Goal: Task Accomplishment & Management: Use online tool/utility

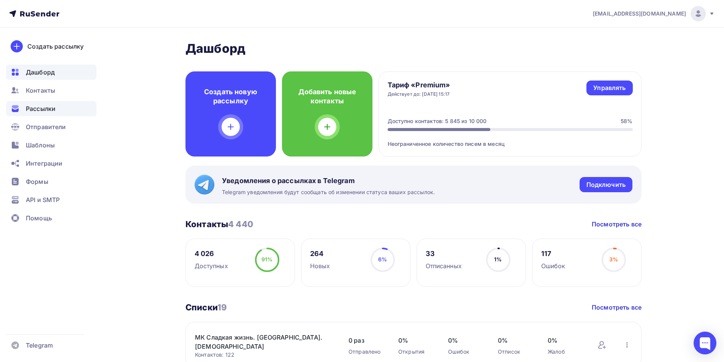
click at [41, 109] on span "Рассылки" at bounding box center [41, 108] width 30 height 9
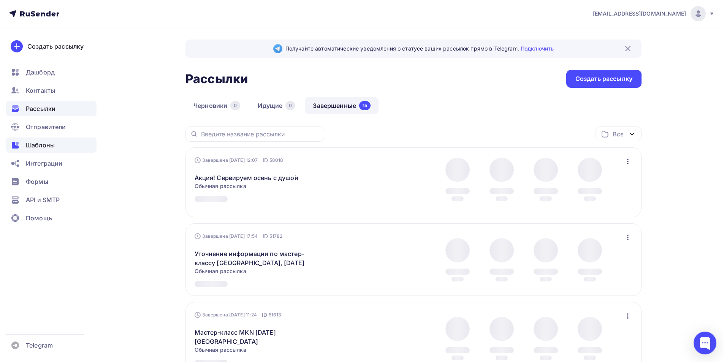
click at [39, 150] on div "Шаблоны" at bounding box center [51, 145] width 90 height 15
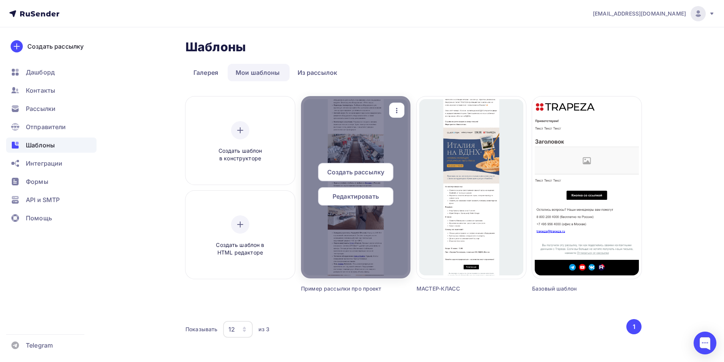
click at [393, 235] on div at bounding box center [355, 187] width 109 height 182
click at [358, 215] on div at bounding box center [355, 187] width 109 height 182
click at [400, 114] on icon "button" at bounding box center [396, 110] width 9 height 9
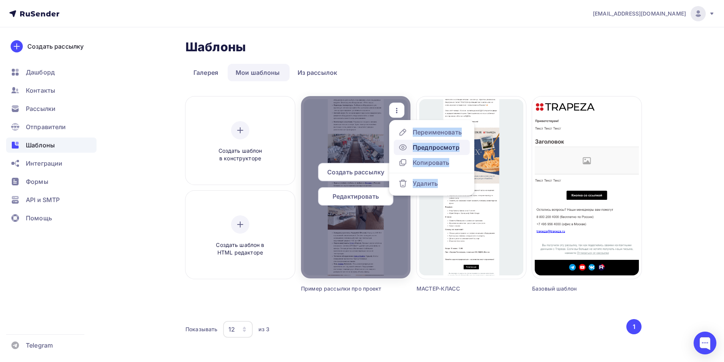
click at [436, 148] on div "Предпросмотр" at bounding box center [436, 147] width 47 height 9
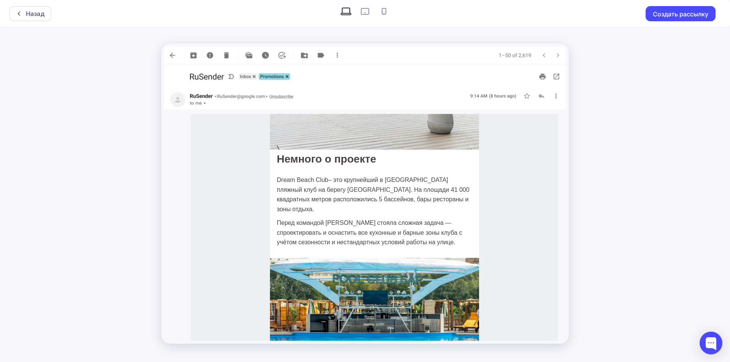
scroll to position [190, 0]
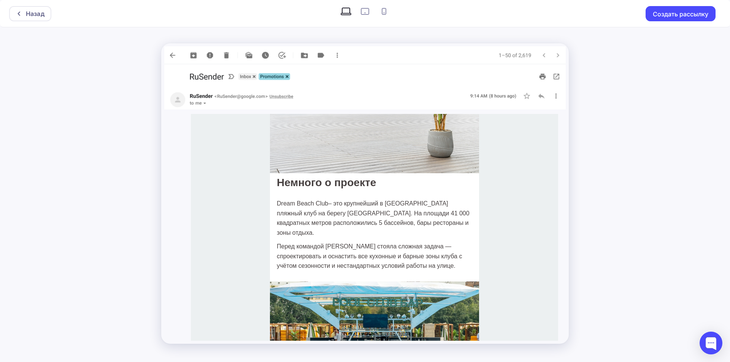
click at [338, 204] on span "– это крупнейший в [GEOGRAPHIC_DATA] пляжный клуб на берегу [GEOGRAPHIC_DATA]. …" at bounding box center [373, 218] width 193 height 36
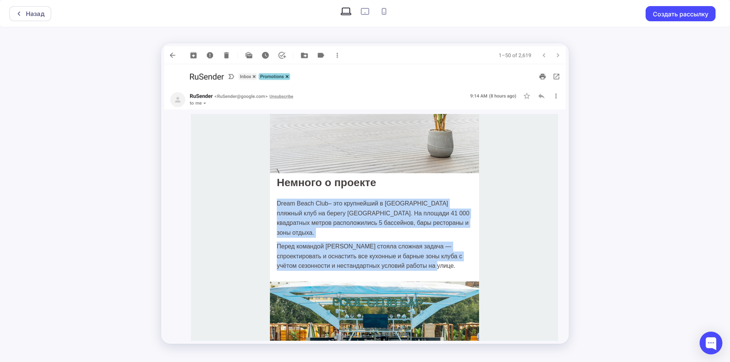
drag, startPoint x: 275, startPoint y: 203, endPoint x: 407, endPoint y: 257, distance: 142.9
click at [407, 257] on div "Dream Beach Club – это крупнейший в [GEOGRAPHIC_DATA] пляжный клуб на берегу [G…" at bounding box center [374, 235] width 195 height 72
copy div "Dream Beach Club – это крупнейший в [GEOGRAPHIC_DATA] пляжный клуб на берегу [G…"
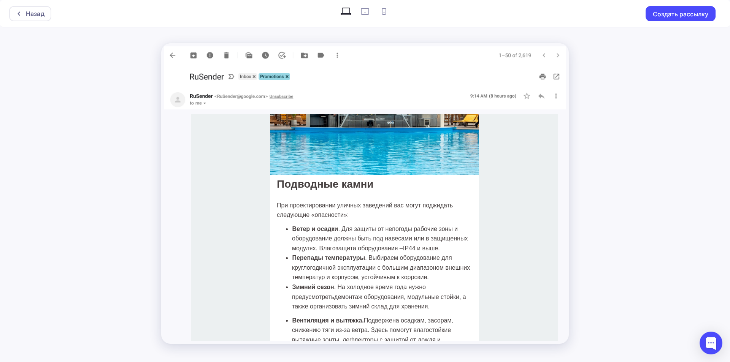
scroll to position [418, 0]
click at [361, 226] on li "Ветер и осадки . Для защиты от непогоды р абочие зоны и оборудование должны быт…" at bounding box center [382, 239] width 180 height 29
click at [371, 234] on li "Ветер и осадки . Для защиты от непогоды р абочие зоны и оборудование должны быт…" at bounding box center [382, 239] width 180 height 29
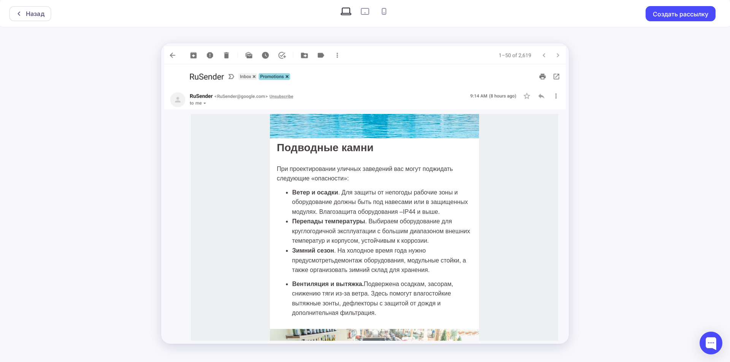
scroll to position [456, 0]
click at [360, 221] on span ". Выбираем оборудование для круглогодичной эксплуатации с большим диапазоном вн…" at bounding box center [381, 230] width 178 height 26
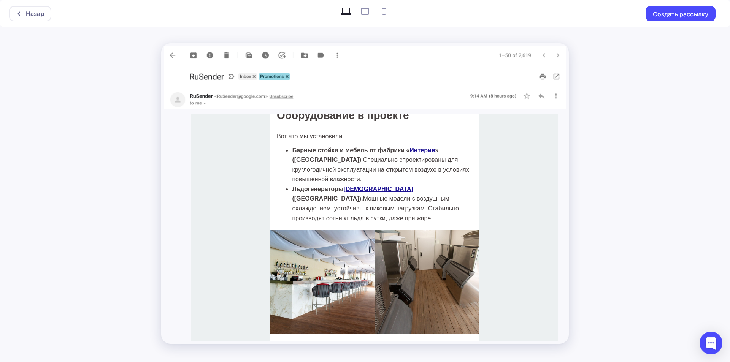
scroll to position [810, 0]
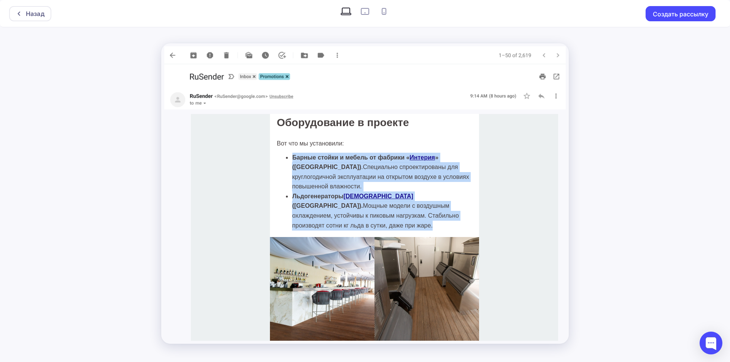
drag, startPoint x: 460, startPoint y: 205, endPoint x: 288, endPoint y: 144, distance: 182.4
click at [288, 153] on ul "Барные стойки и мебель от фабрики « Интерия » ([GEOGRAPHIC_DATA]) . Специально …" at bounding box center [374, 192] width 195 height 78
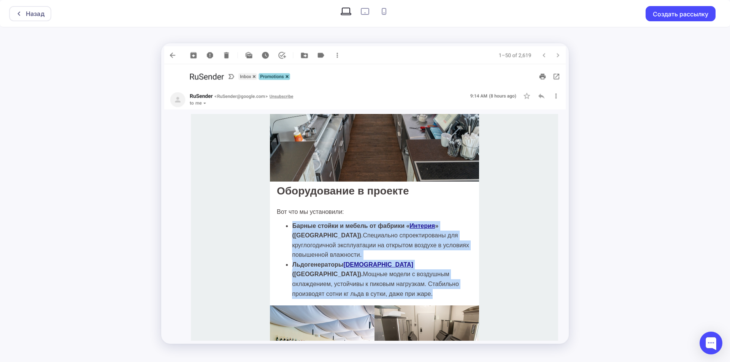
scroll to position [734, 0]
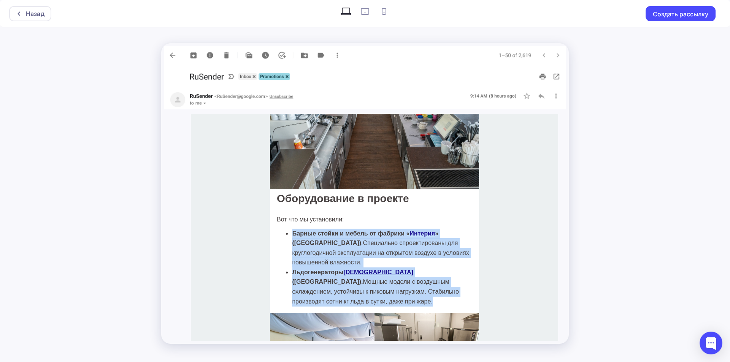
copy ul "Барные стойки и мебель от фабрики « Интерия » ([GEOGRAPHIC_DATA]) . Специально …"
click at [386, 230] on span "Барные стойки и мебель от фабрики « Интерия » ([GEOGRAPHIC_DATA])" at bounding box center [365, 238] width 146 height 16
drag, startPoint x: 290, startPoint y: 224, endPoint x: 471, endPoint y: 285, distance: 191.0
click at [471, 285] on td "Вот что мы установили: Барные стойки и мебель от фабрики « Интерия » ([GEOGRAPH…" at bounding box center [374, 260] width 209 height 105
copy ul "Барные стойки и мебель от фабрики « Интерия » ([GEOGRAPHIC_DATA]) . Специально …"
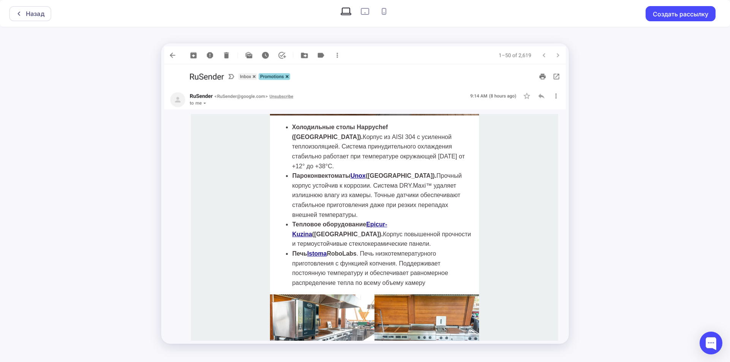
scroll to position [1000, 0]
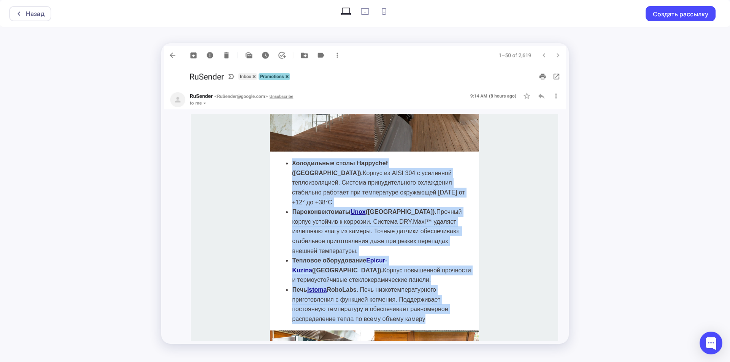
drag, startPoint x: 290, startPoint y: 143, endPoint x: 434, endPoint y: 291, distance: 206.4
click at [434, 291] on ul "Холодильные столы Happychef ([GEOGRAPHIC_DATA]). Корпус из AISI 304 с усиленной…" at bounding box center [374, 241] width 195 height 165
copy ul "Loremipsumd sitam Consectet (Adipis). Elitse do EIUS 639 t incididun utlaboreet…"
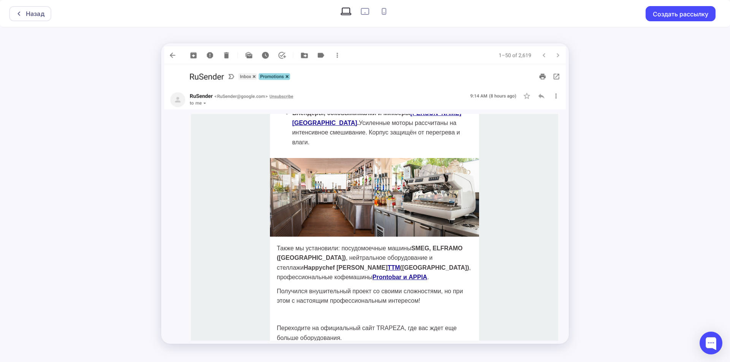
scroll to position [1267, 0]
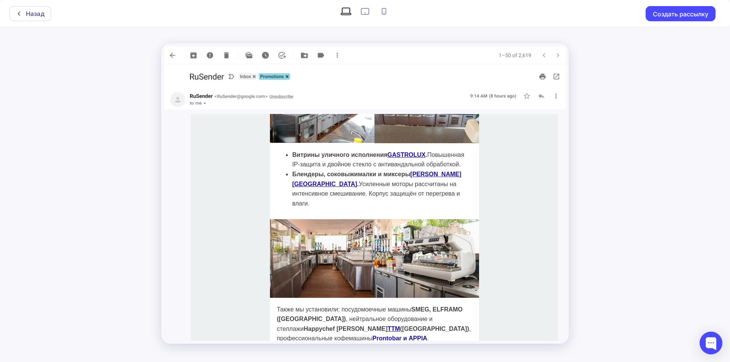
drag, startPoint x: 290, startPoint y: 126, endPoint x: 420, endPoint y: 167, distance: 136.8
click at [420, 167] on ul "Витрины уличного исполнения GASTROLUX . Повышенная IP-защита и двойное стекло с…" at bounding box center [374, 179] width 195 height 59
copy ul "Витрины уличного исполнения GASTROLUX . Повышенная IP-защита и двойное стекло с…"
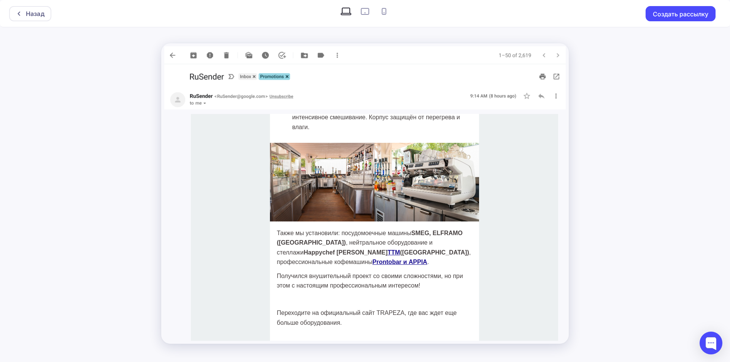
scroll to position [1343, 0]
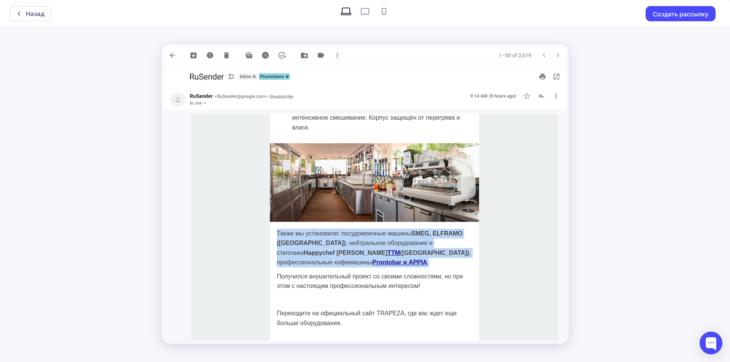
drag, startPoint x: 274, startPoint y: 195, endPoint x: 461, endPoint y: 214, distance: 188.0
click at [461, 229] on p "Также мы установили: посудомоечные машины SMEG, ELFRAMO ([GEOGRAPHIC_DATA]) , н…" at bounding box center [374, 248] width 195 height 39
copy span "Также мы установили: посудомоечные машины SMEG, ELFRAMO ([GEOGRAPHIC_DATA]) , н…"
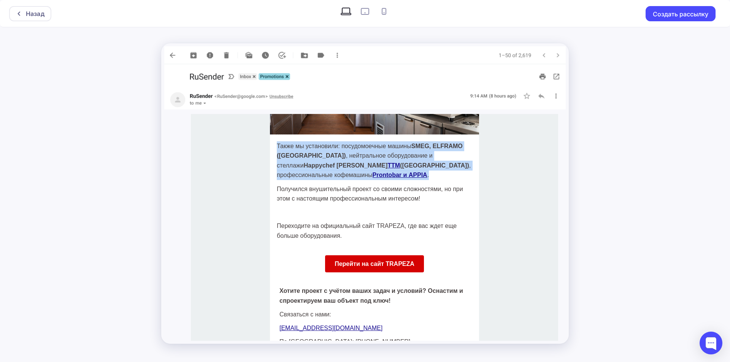
scroll to position [1457, 0]
